Goal: Information Seeking & Learning: Learn about a topic

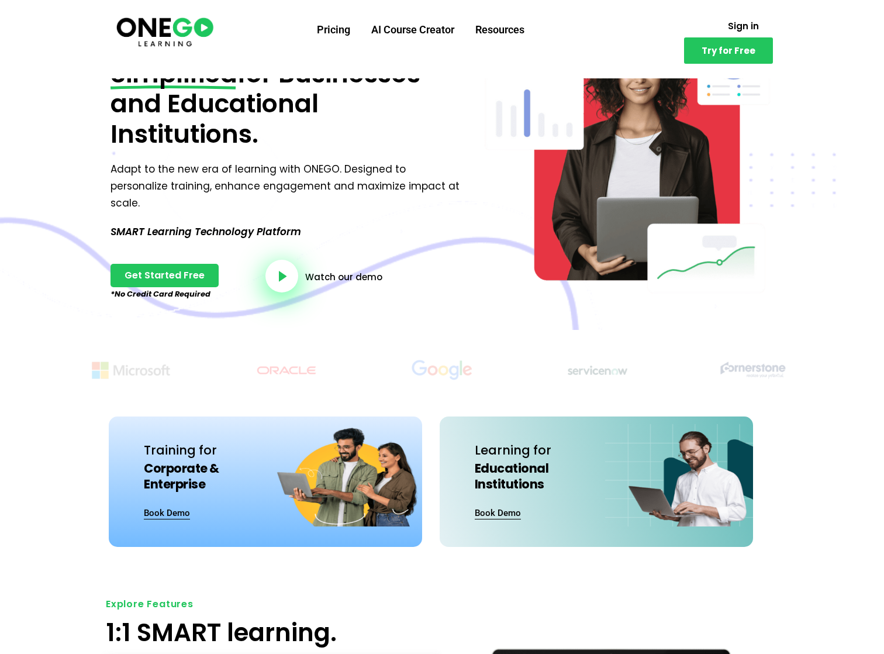
scroll to position [468, 0]
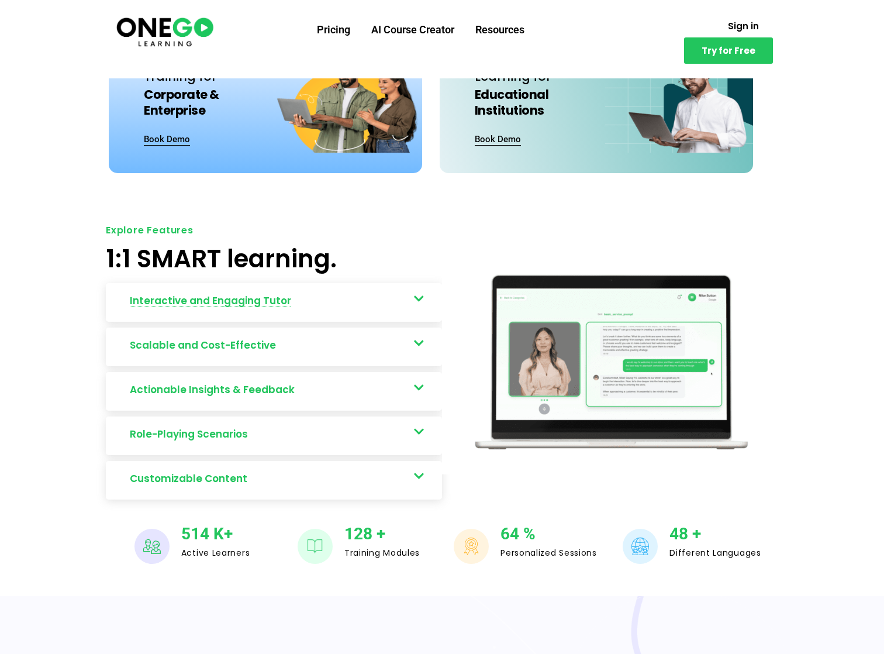
click at [254, 292] on span "Interactive and Engaging Tutor" at bounding box center [213, 300] width 167 height 17
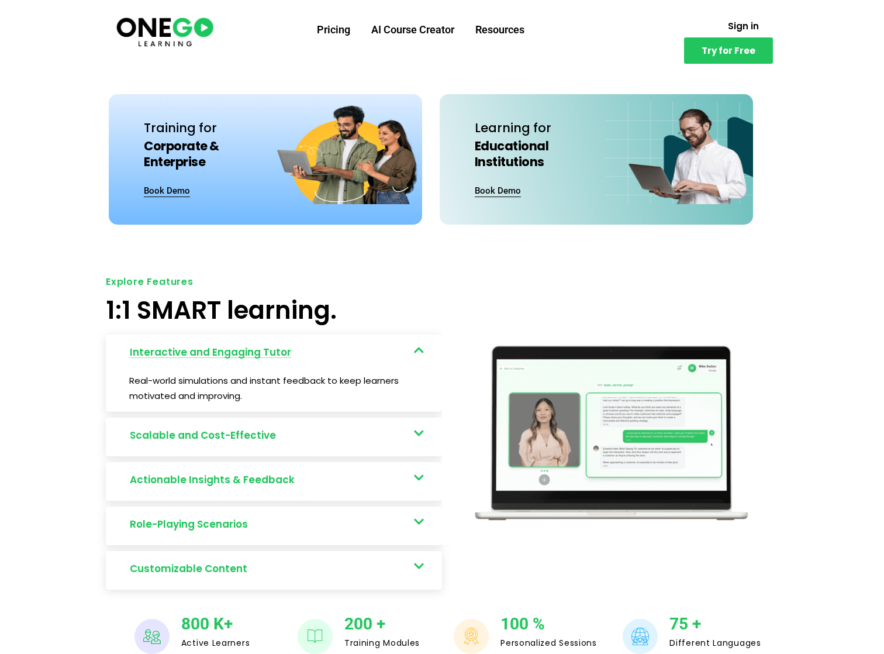
scroll to position [117, 0]
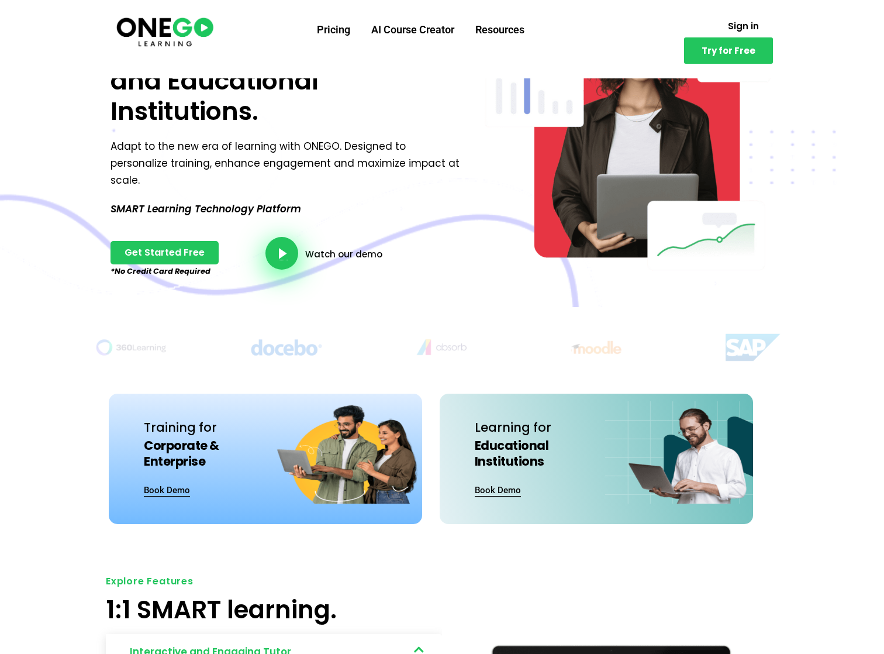
click at [277, 241] on link "video-button" at bounding box center [281, 253] width 33 height 33
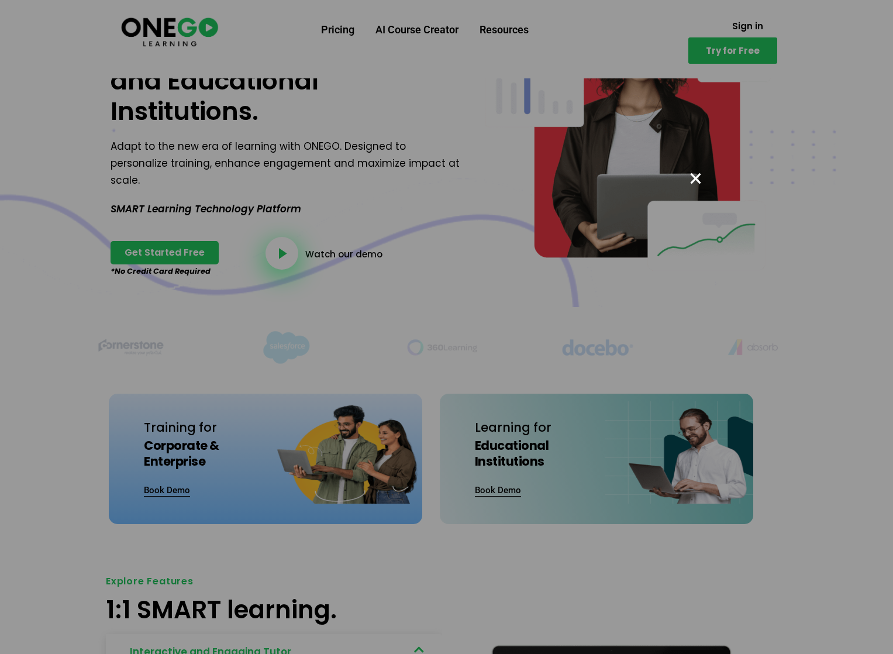
click at [336, 24] on div "× OK No Cancel" at bounding box center [446, 327] width 893 height 654
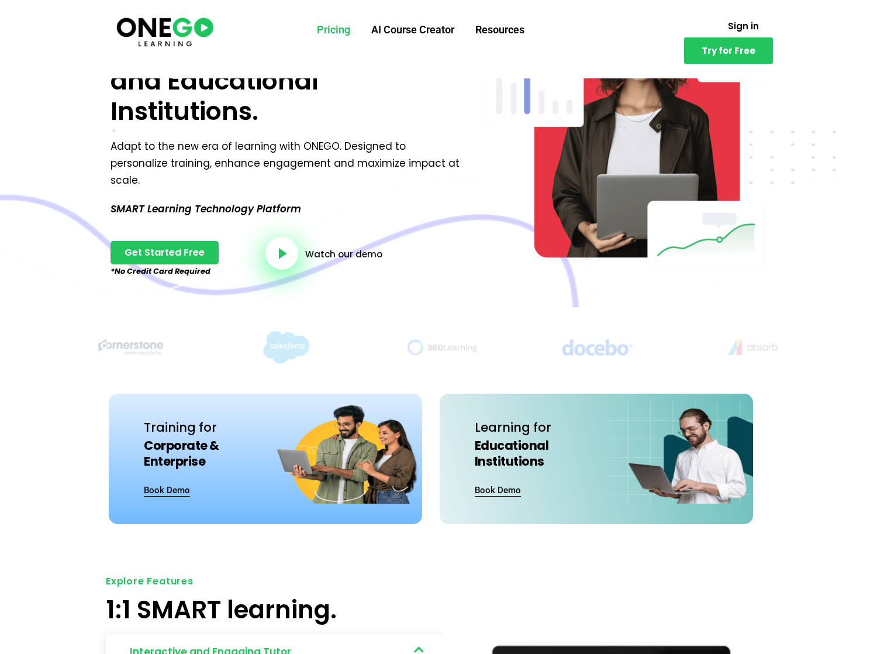
click at [337, 29] on link "Pricing" at bounding box center [333, 30] width 54 height 30
